Goal: Book appointment/travel/reservation

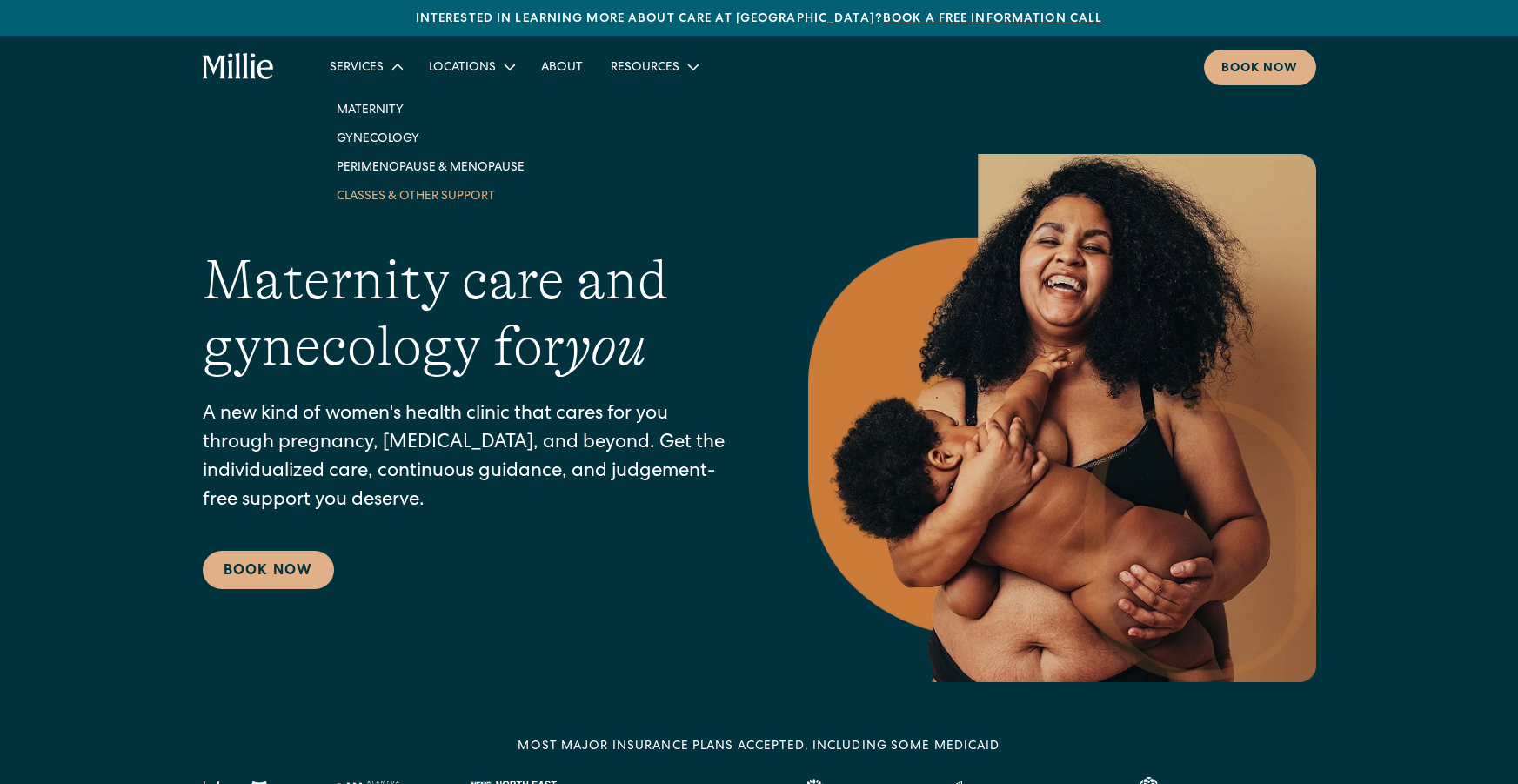
click at [453, 203] on link "Classes & Other Support" at bounding box center [431, 195] width 216 height 28
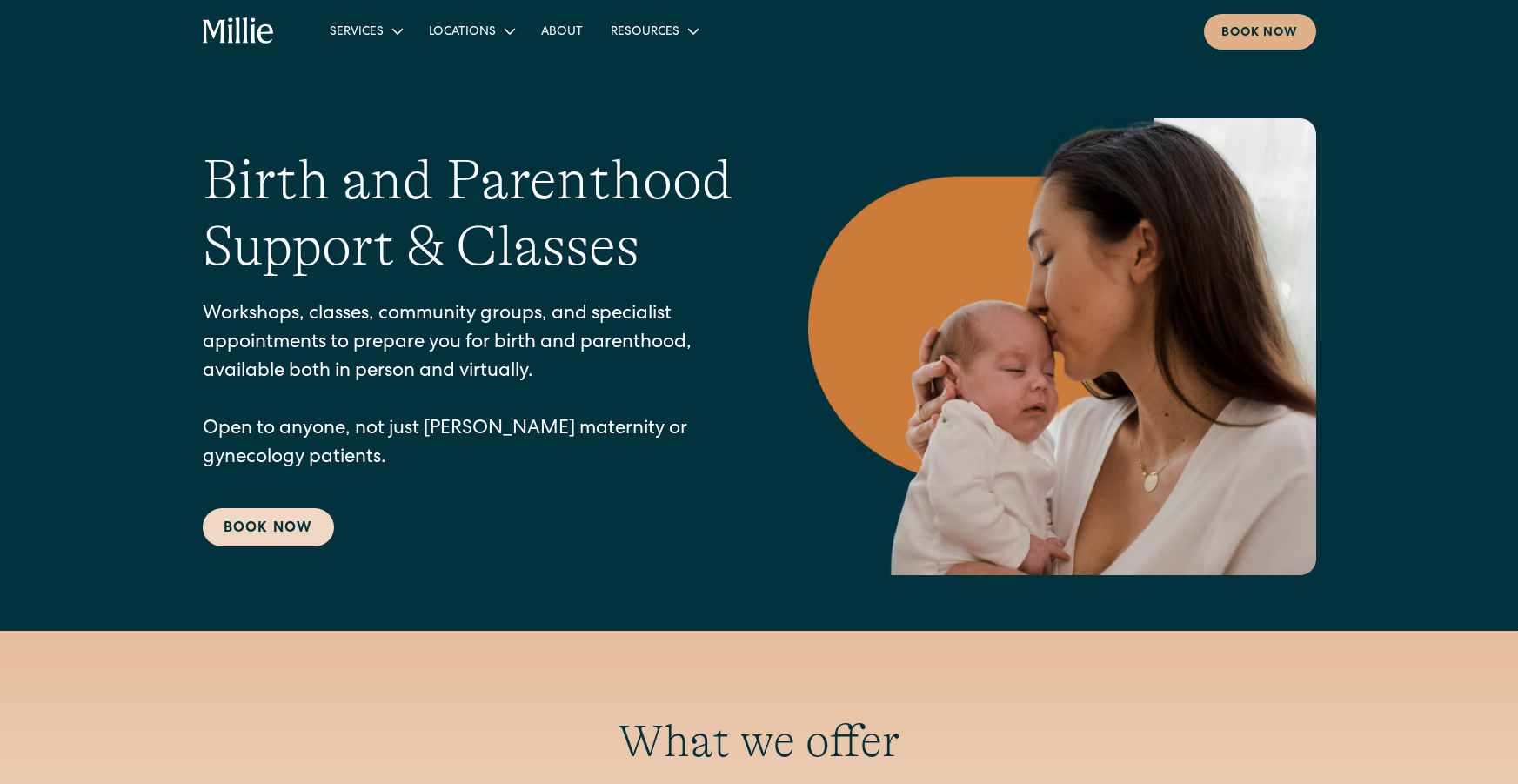
click at [265, 530] on link "Book Now" at bounding box center [268, 528] width 131 height 38
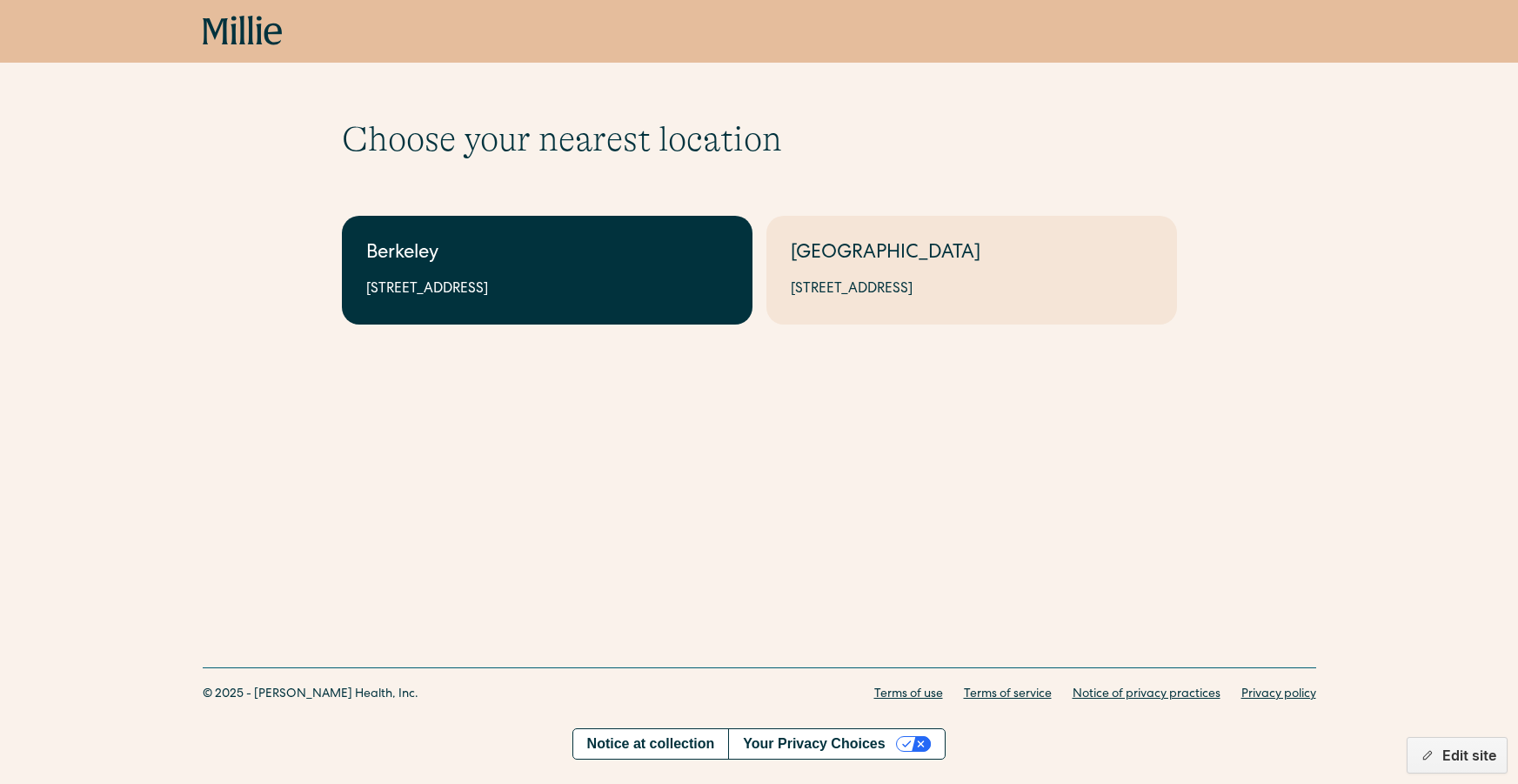
click at [522, 285] on div "2999 Regent St, Suite 524, Berkeley, CA 94705" at bounding box center [547, 289] width 362 height 21
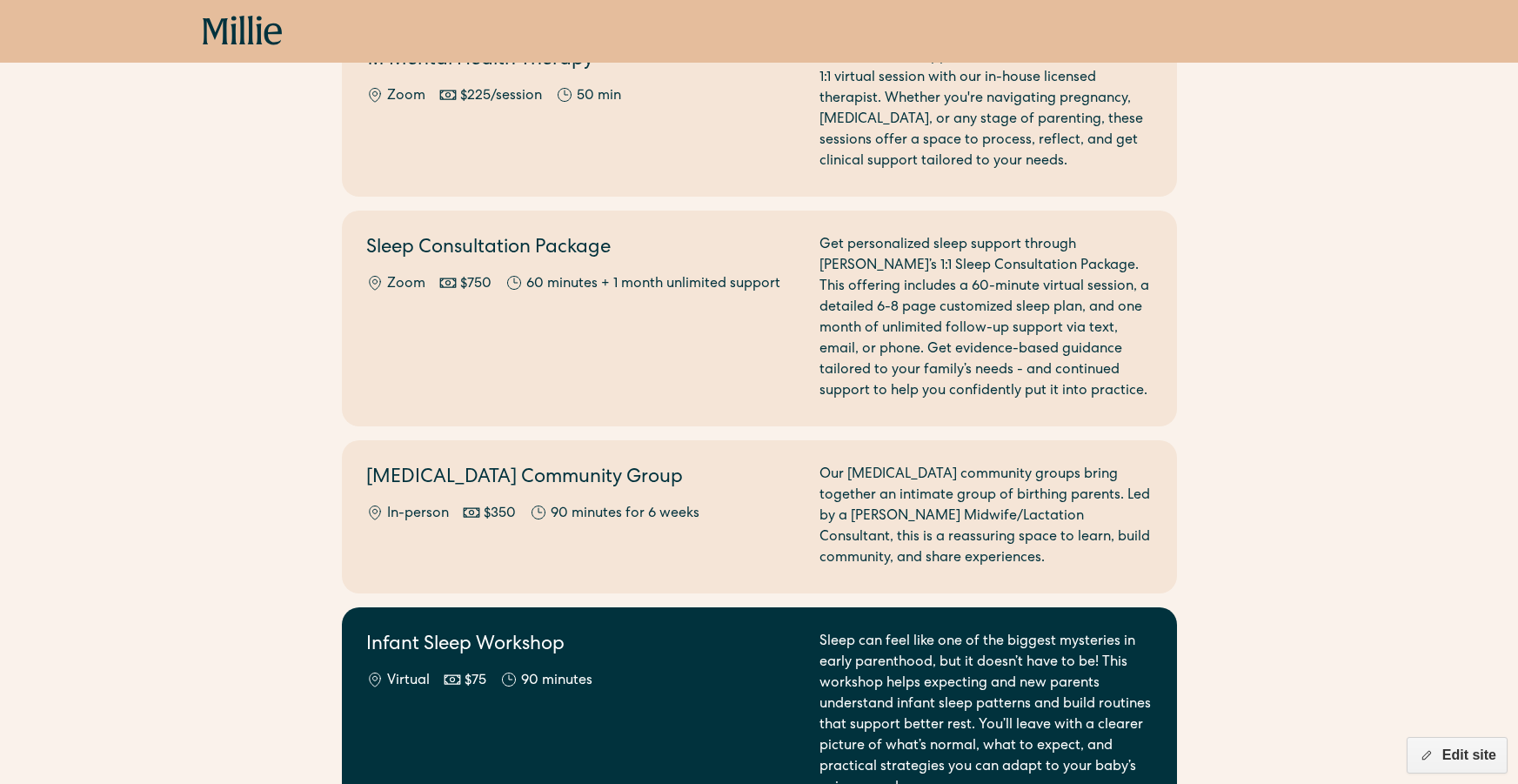
scroll to position [1861, 0]
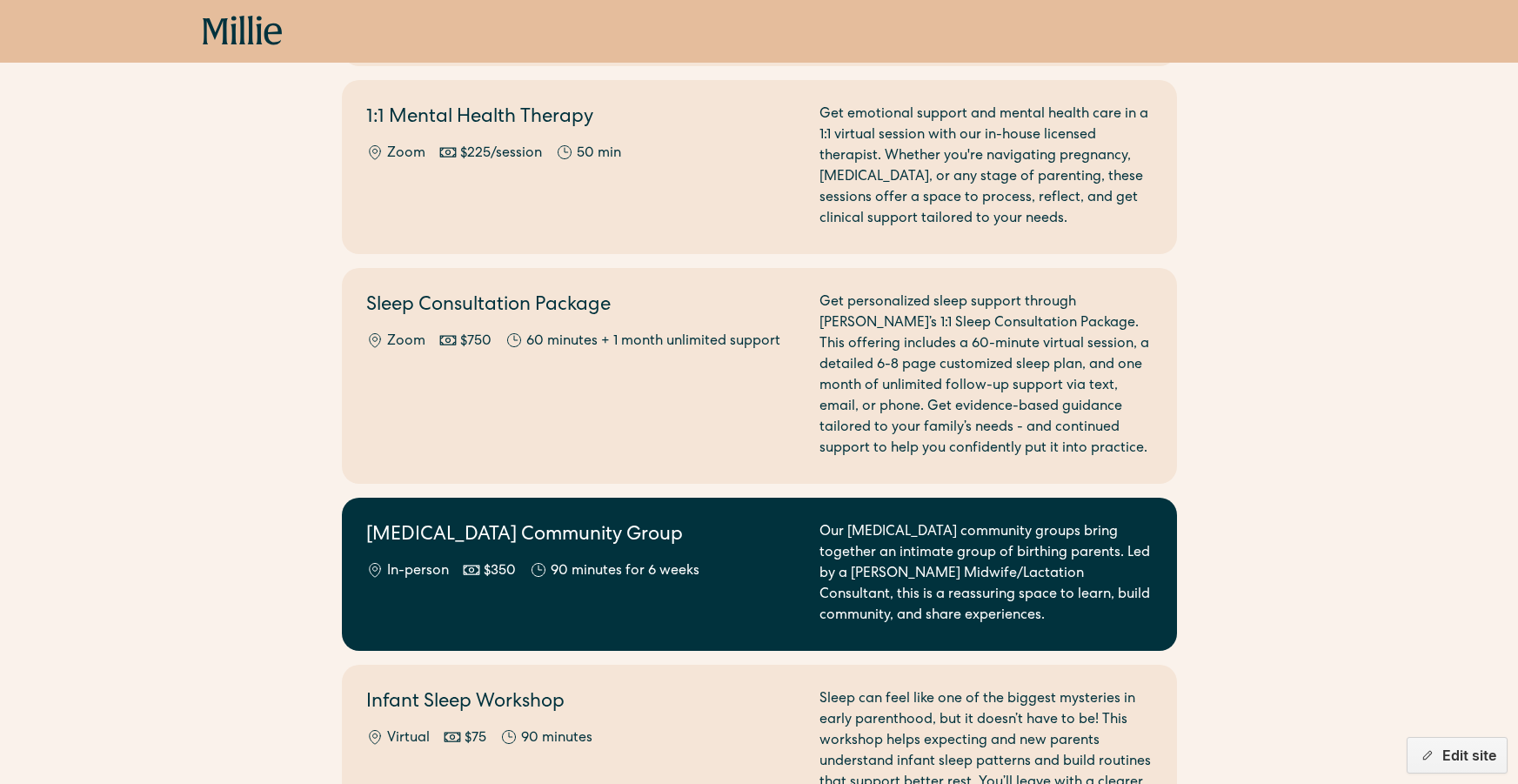
click at [560, 523] on h2 "[MEDICAL_DATA] Community Group" at bounding box center [583, 536] width 432 height 28
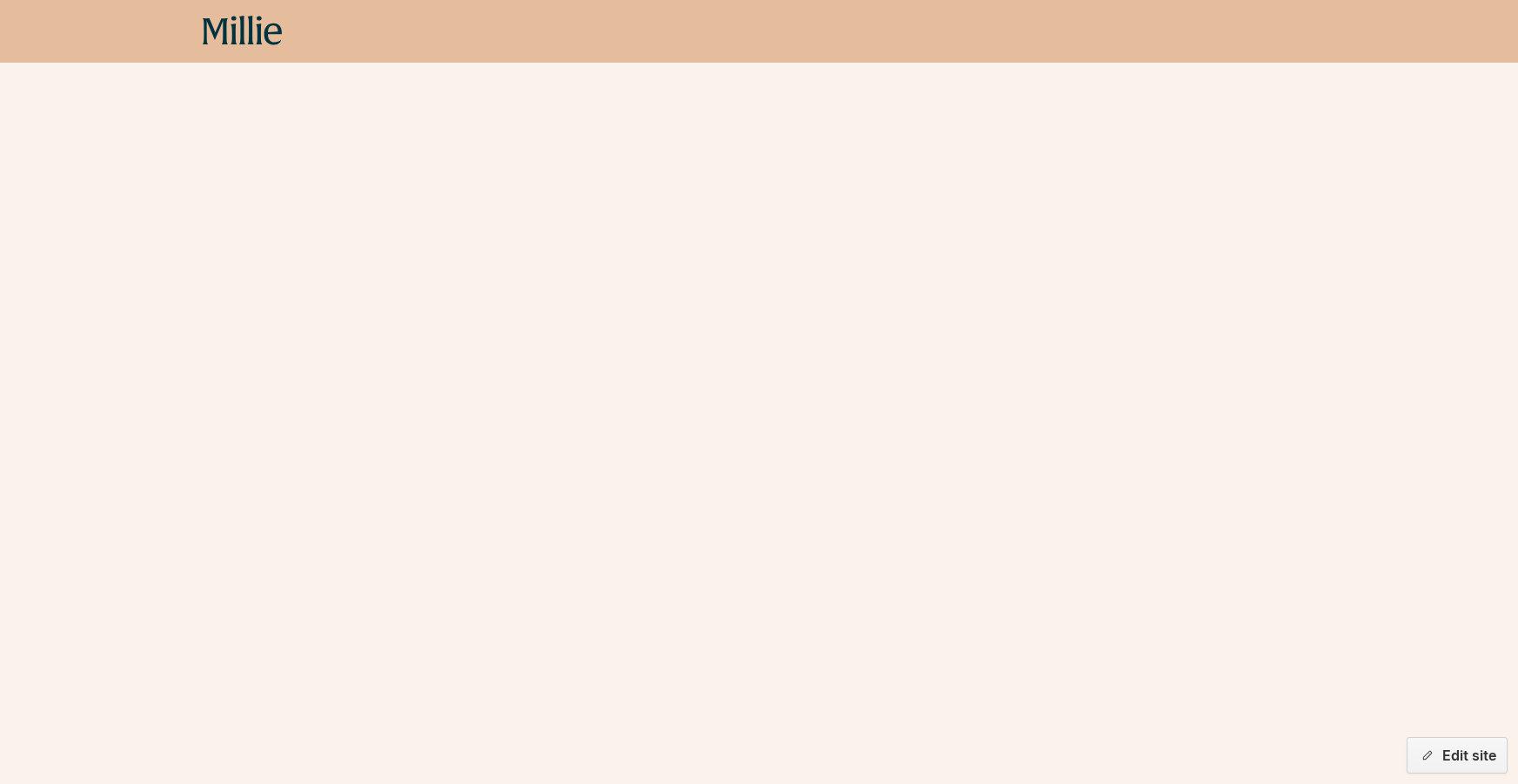
scroll to position [523, 0]
